Goal: Browse casually

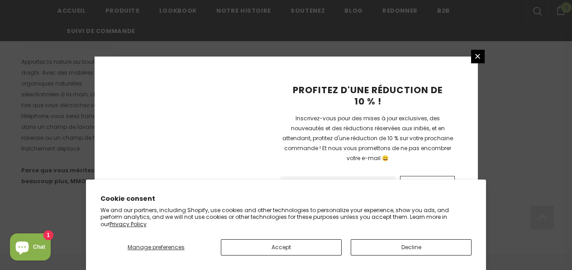
scroll to position [697, 0]
